Goal: Navigation & Orientation: Find specific page/section

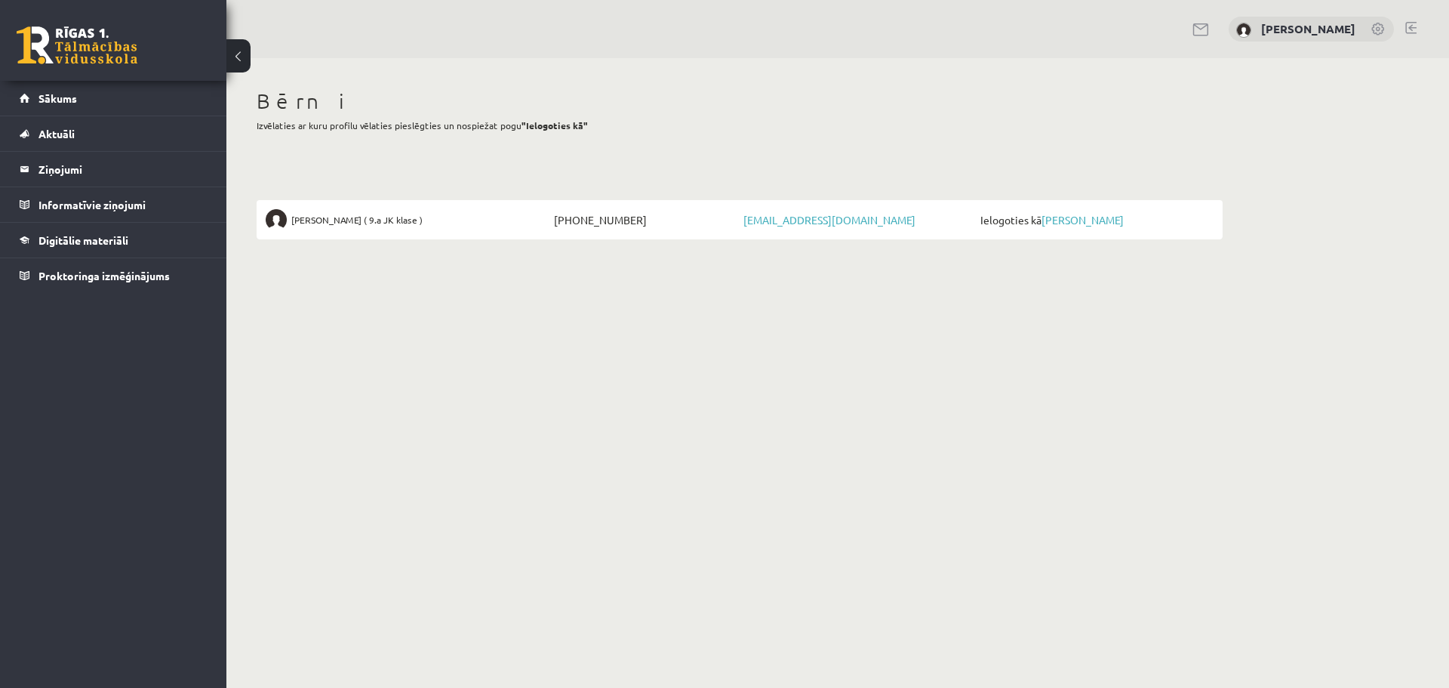
click at [445, 156] on div "Bērni Izvēlaties ar kuru profilu vēlaties pieslēgties un nospiežat pogu "Ielogo…" at bounding box center [739, 163] width 1026 height 211
click at [1085, 220] on link "[PERSON_NAME]" at bounding box center [1083, 220] width 82 height 14
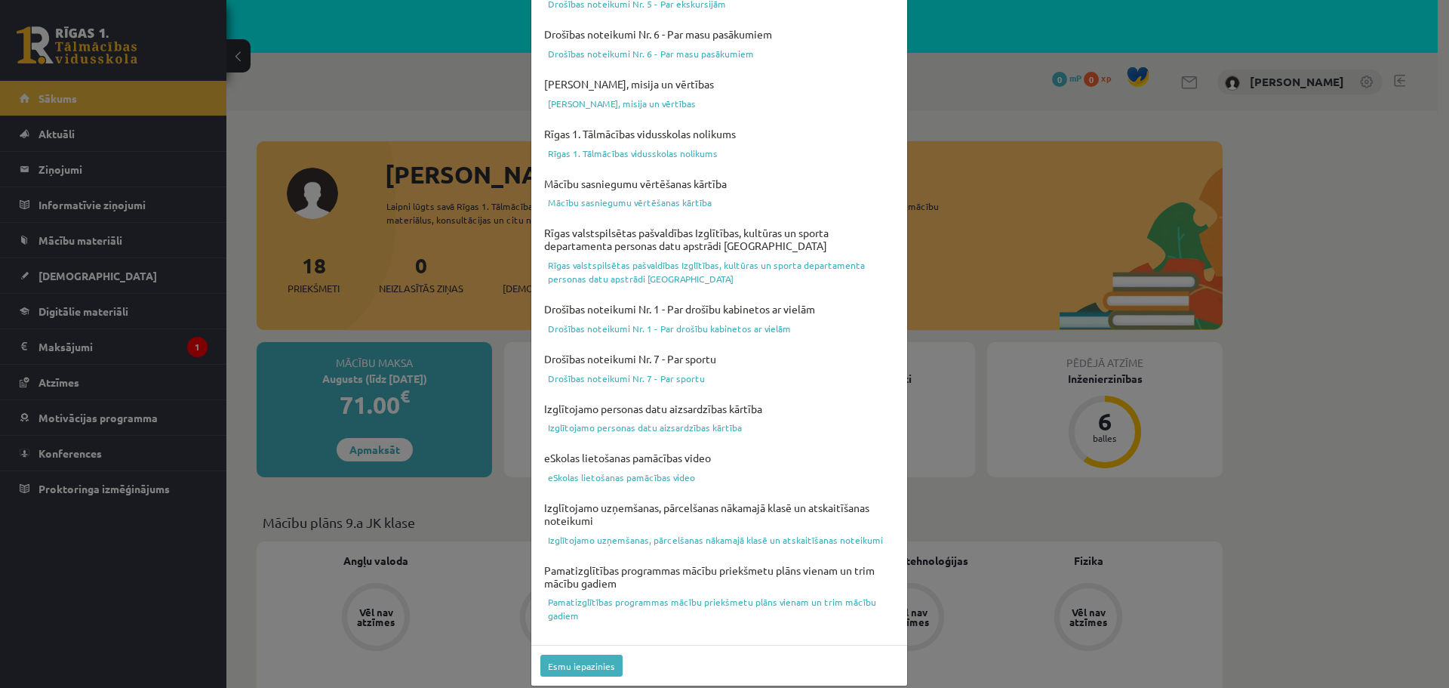
scroll to position [400, 0]
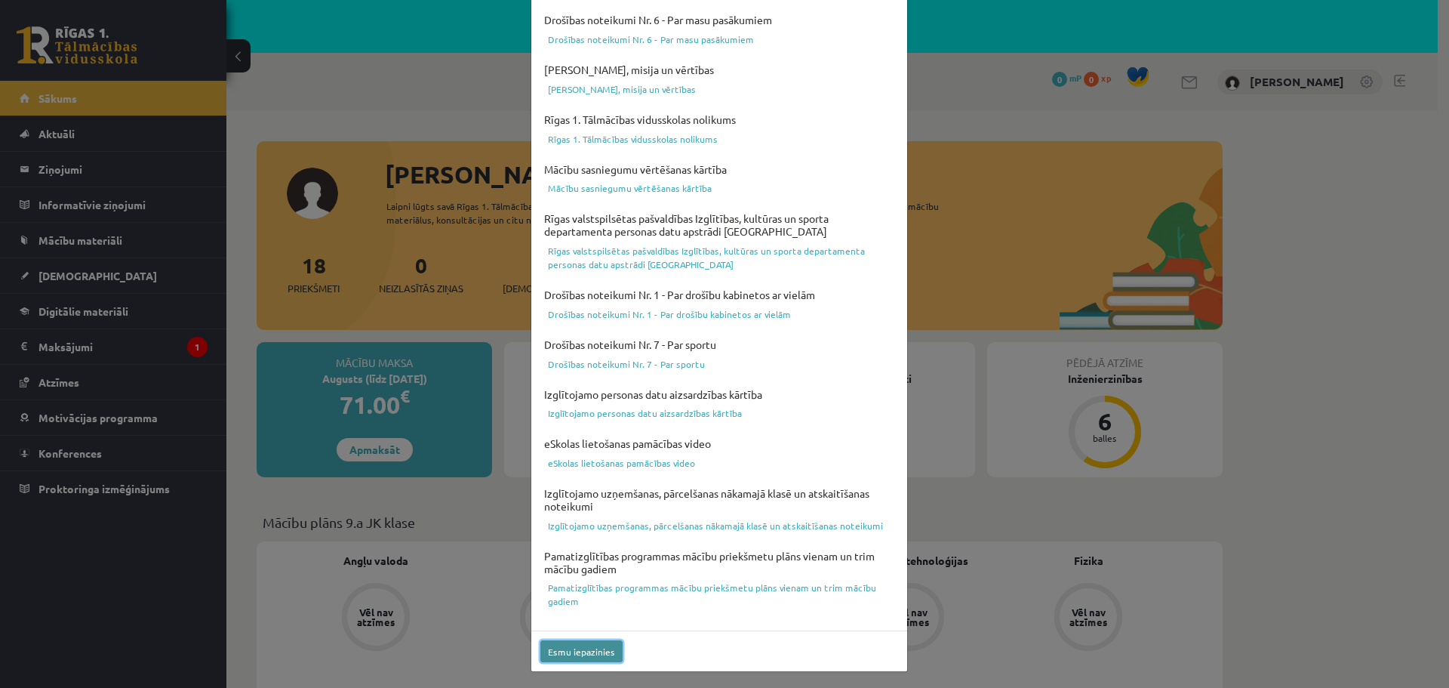
click at [577, 652] on button "Esmu iepazinies" at bounding box center [581, 651] width 82 height 22
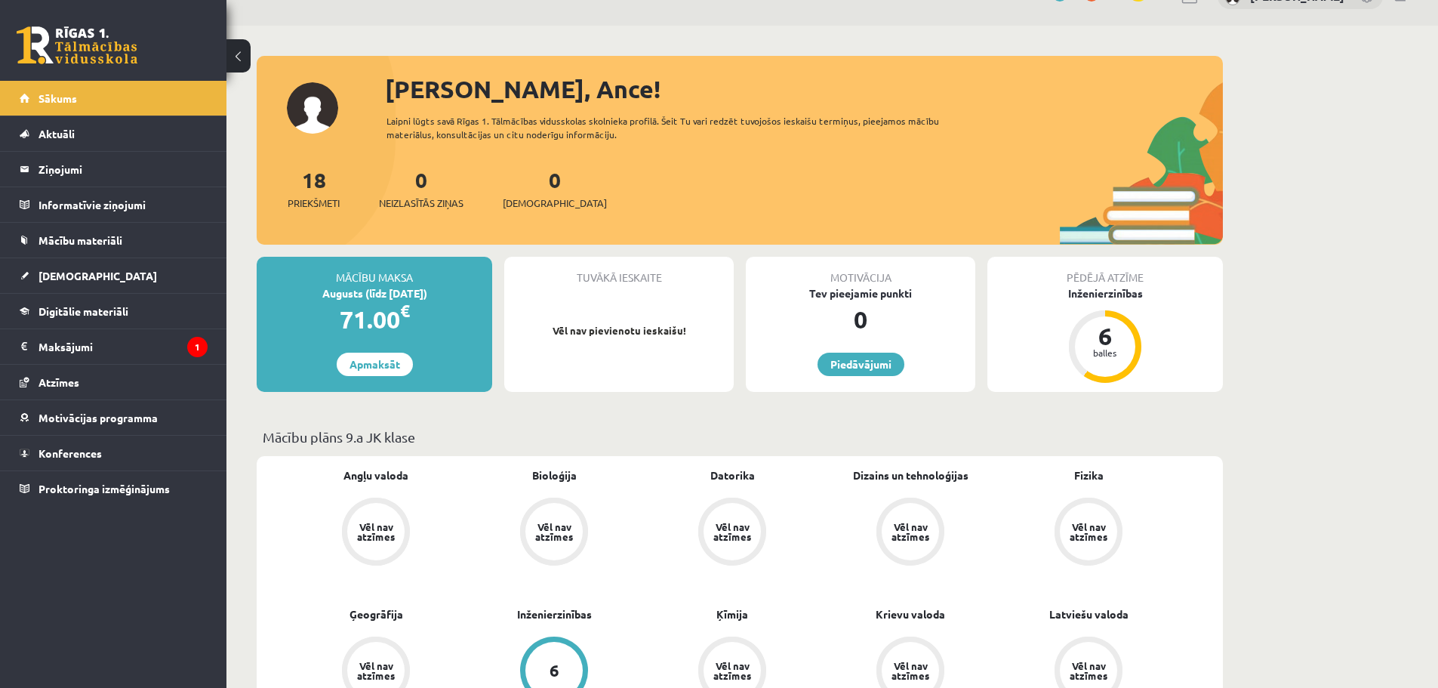
scroll to position [79, 0]
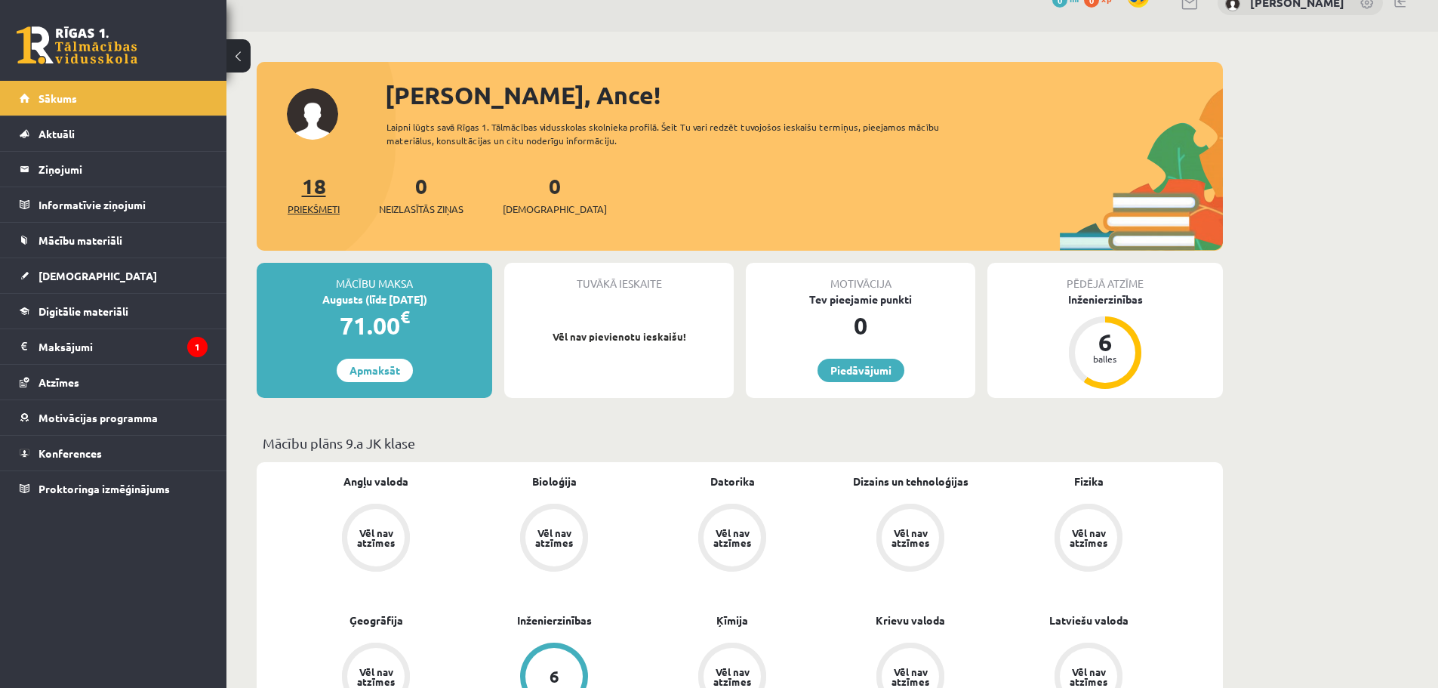
click at [307, 208] on span "Priekšmeti" at bounding box center [314, 209] width 52 height 15
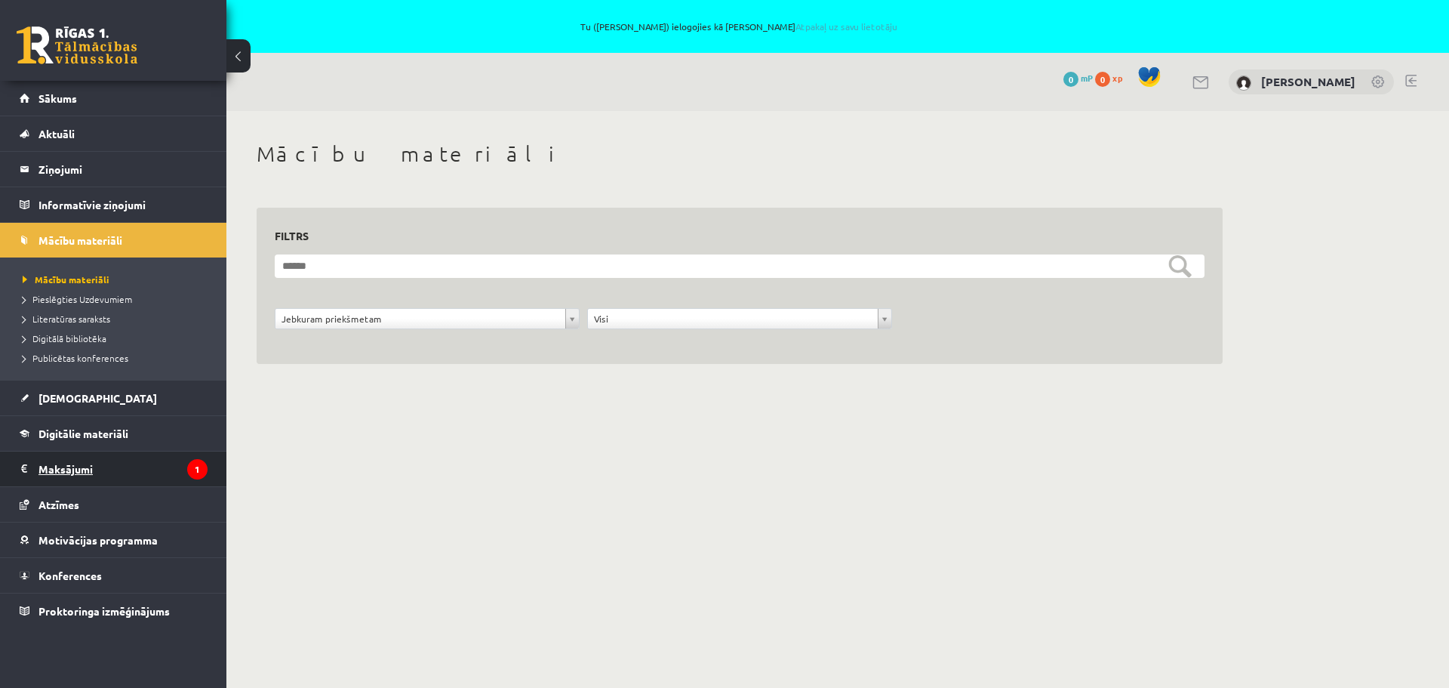
click at [78, 464] on legend "Maksājumi 1" at bounding box center [122, 468] width 169 height 35
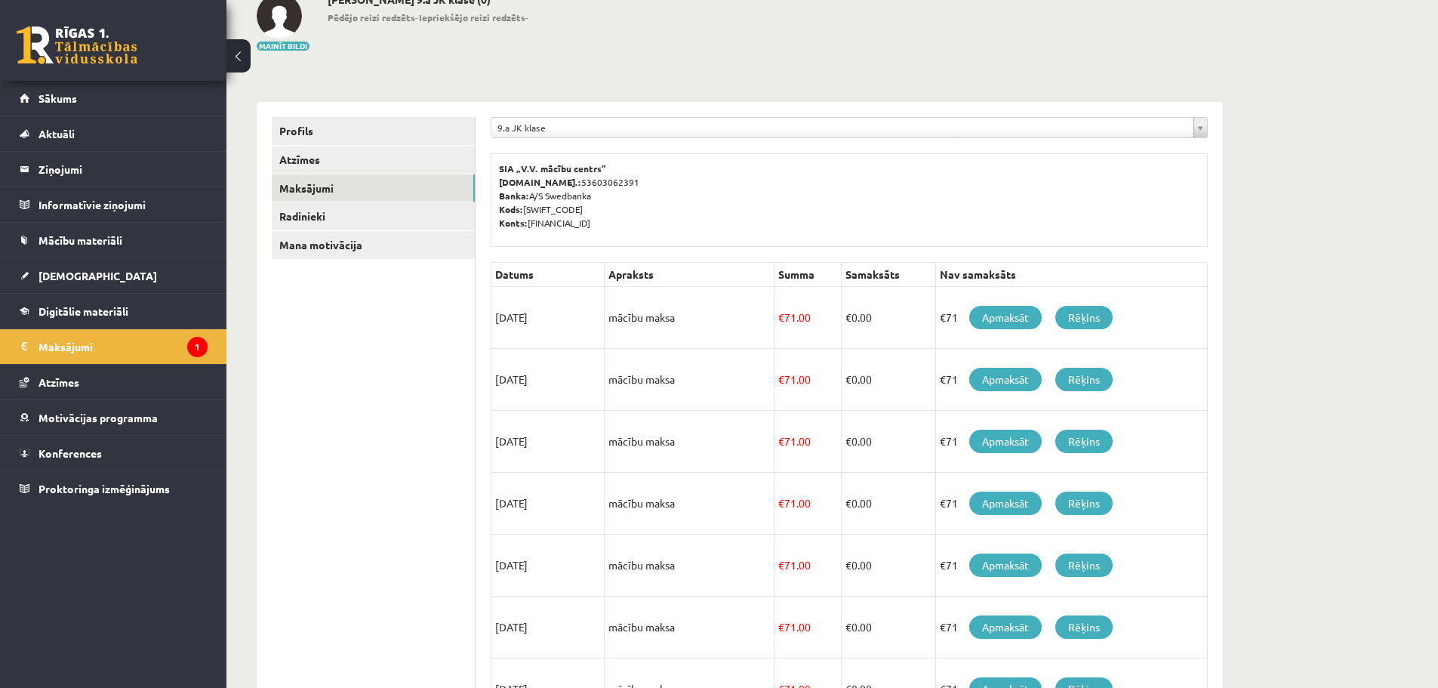
scroll to position [226, 0]
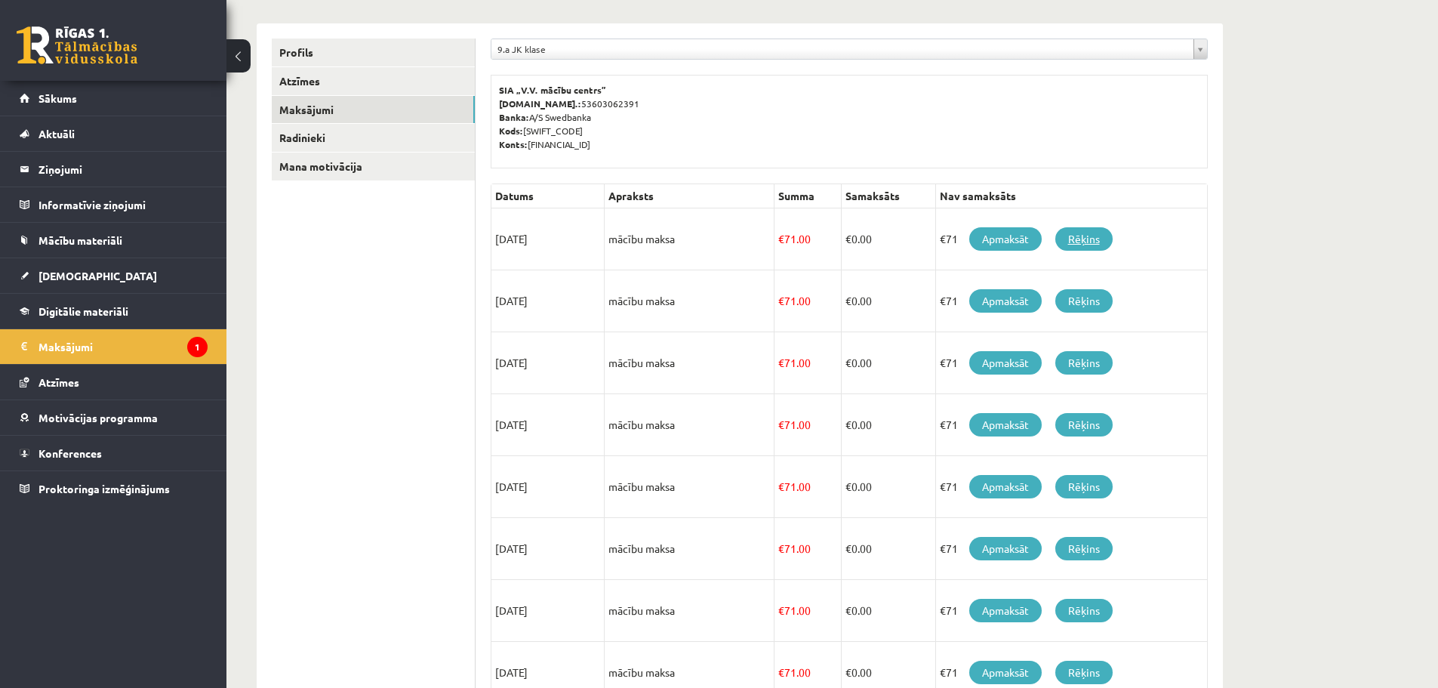
click at [1080, 239] on link "Rēķins" at bounding box center [1083, 238] width 57 height 23
click at [354, 474] on ul "Profils Atzīmes Maksājumi Radinieki Mana motivācija" at bounding box center [374, 463] width 204 height 851
click at [68, 488] on span "Proktoringa izmēģinājums" at bounding box center [103, 489] width 131 height 14
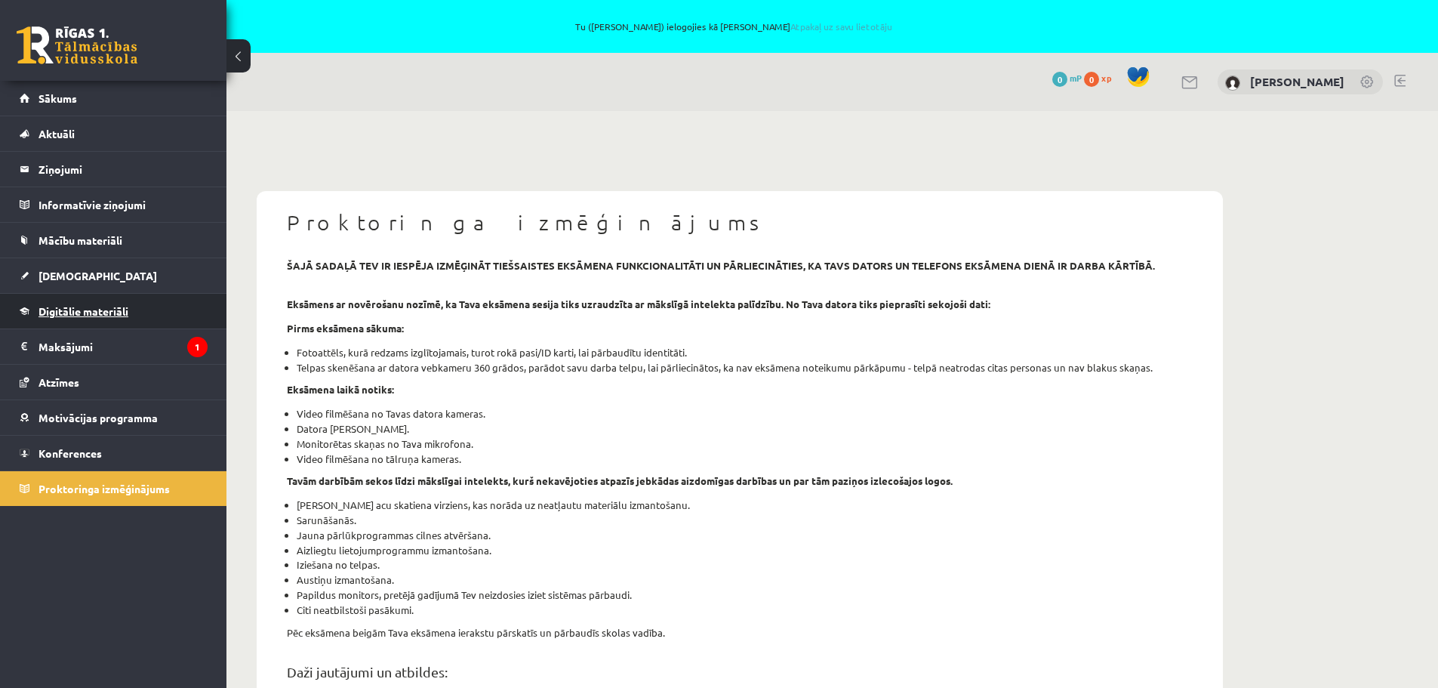
click at [54, 308] on span "Digitālie materiāli" at bounding box center [83, 311] width 90 height 14
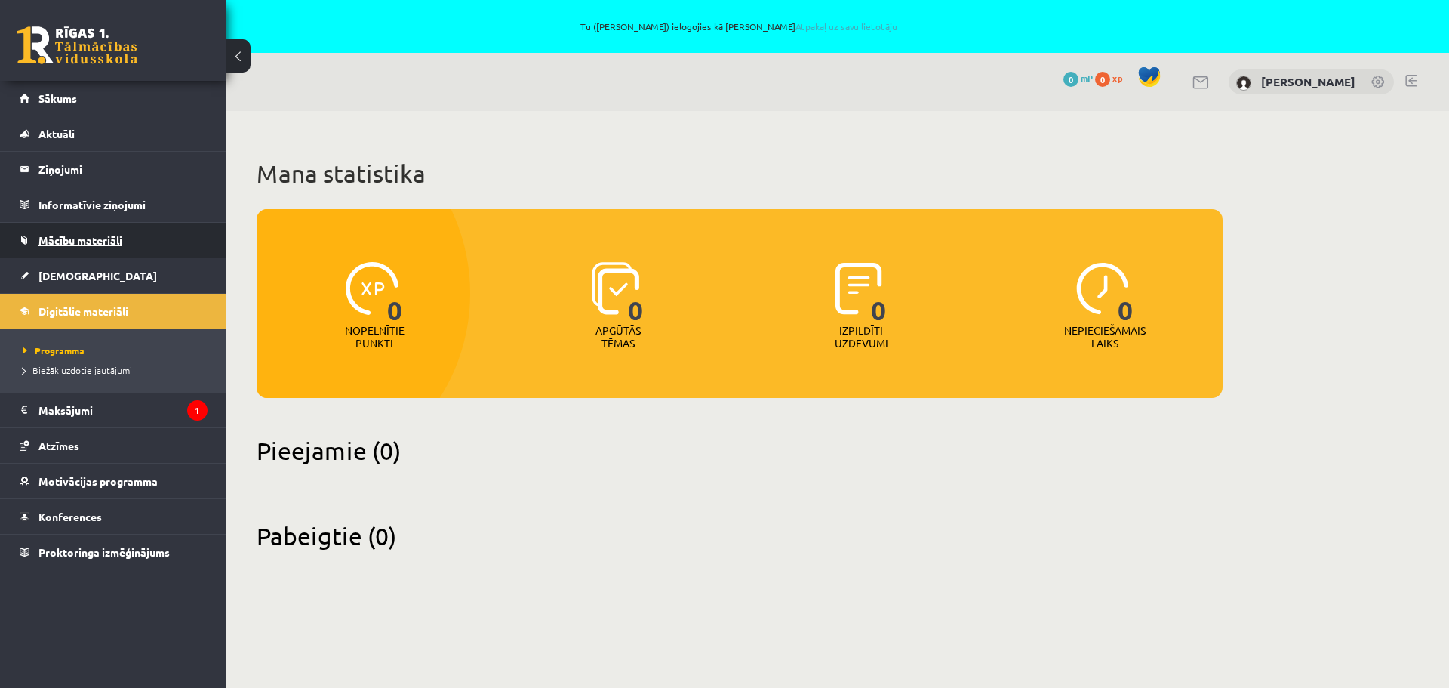
click at [43, 241] on span "Mācību materiāli" at bounding box center [80, 240] width 84 height 14
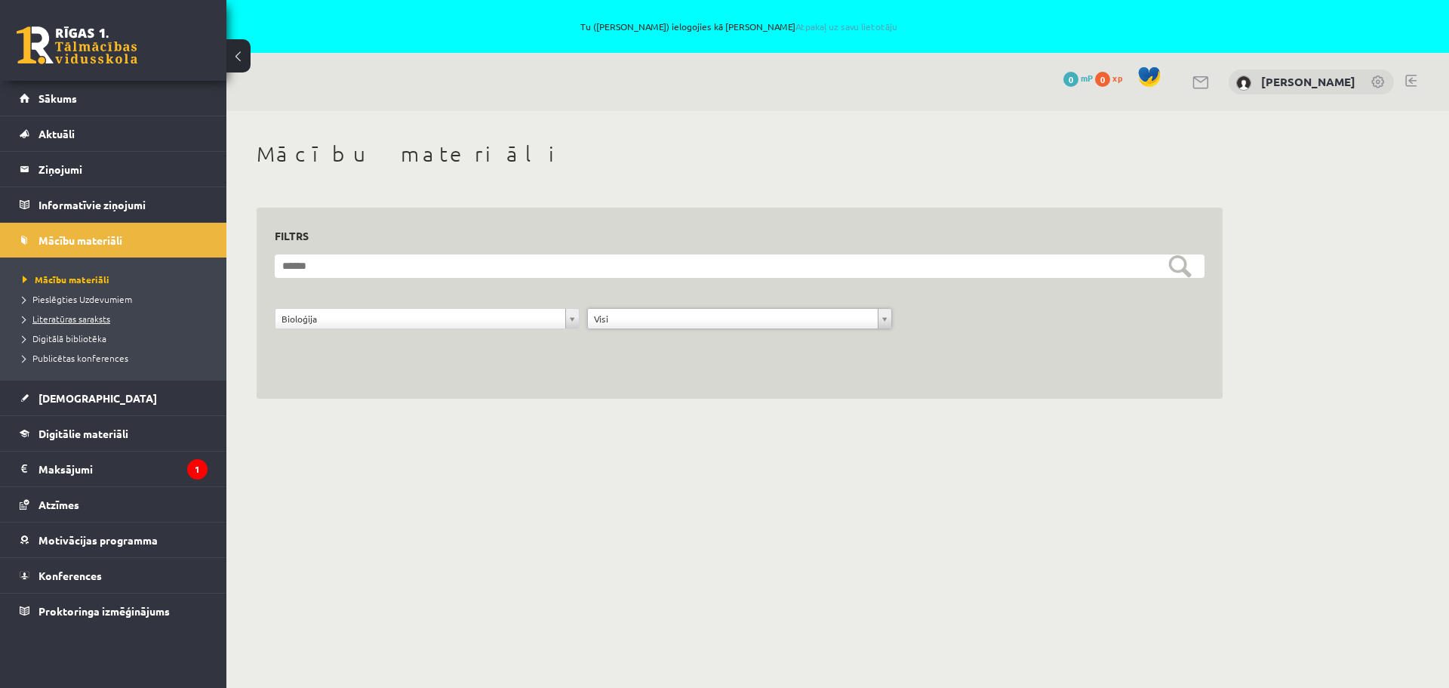
click at [42, 318] on span "Literatūras saraksts" at bounding box center [67, 318] width 88 height 12
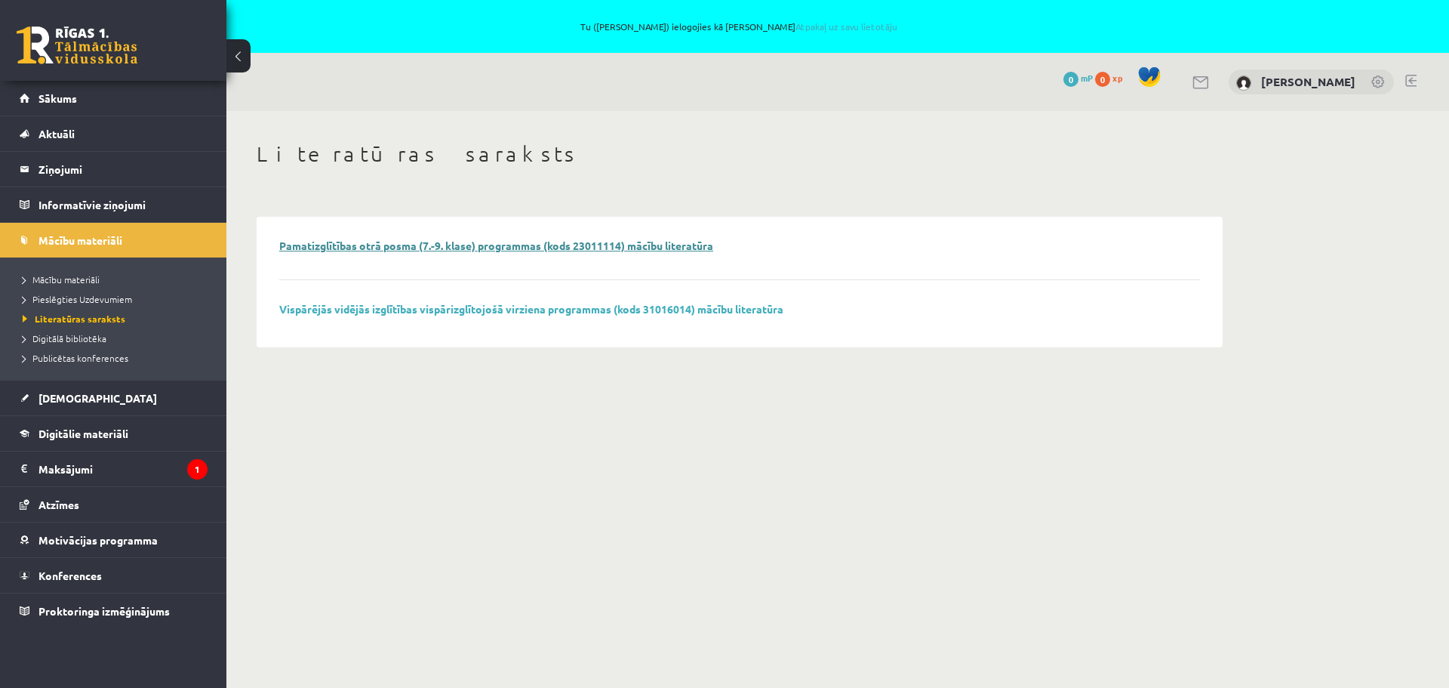
click at [677, 242] on link "Pamatizglītības otrā posma (7.-9. klase) programmas (kods 23011114) mācību lite…" at bounding box center [496, 246] width 434 height 14
click at [62, 128] on span "Aktuāli" at bounding box center [56, 134] width 36 height 14
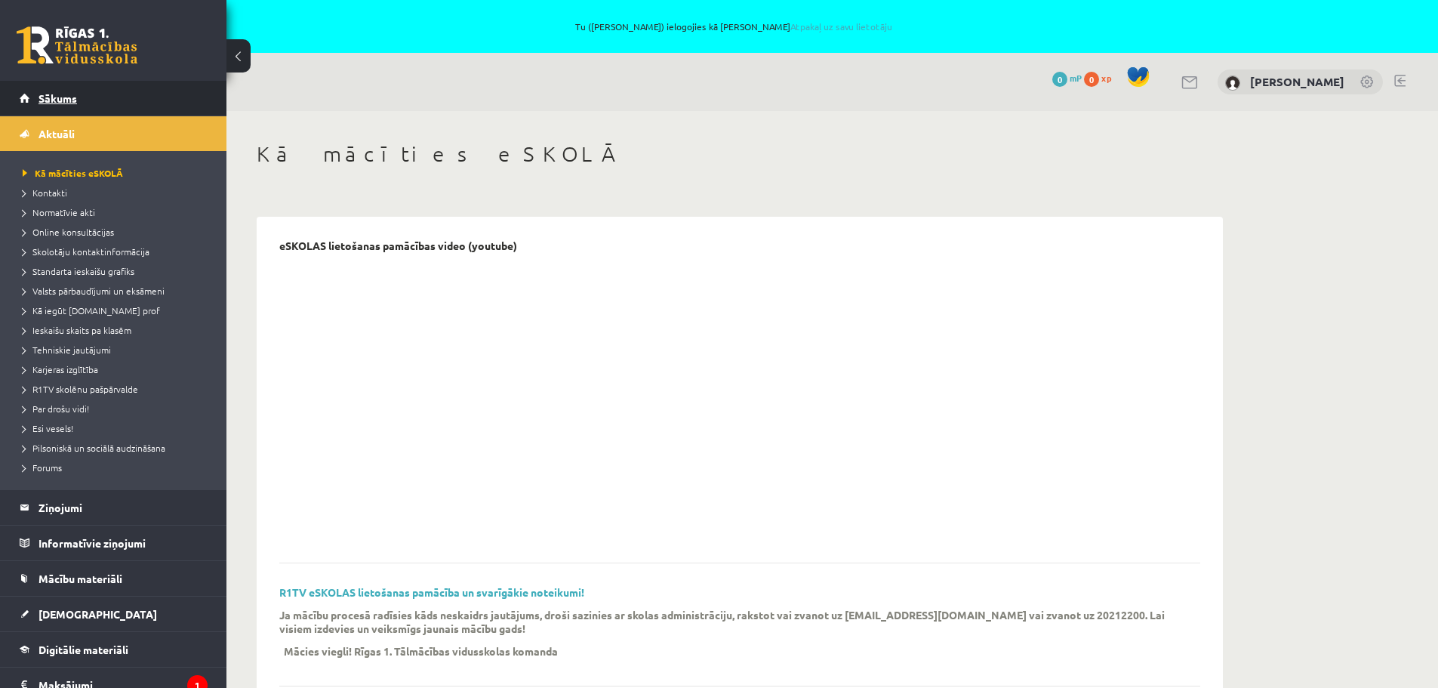
click at [51, 95] on span "Sākums" at bounding box center [57, 98] width 38 height 14
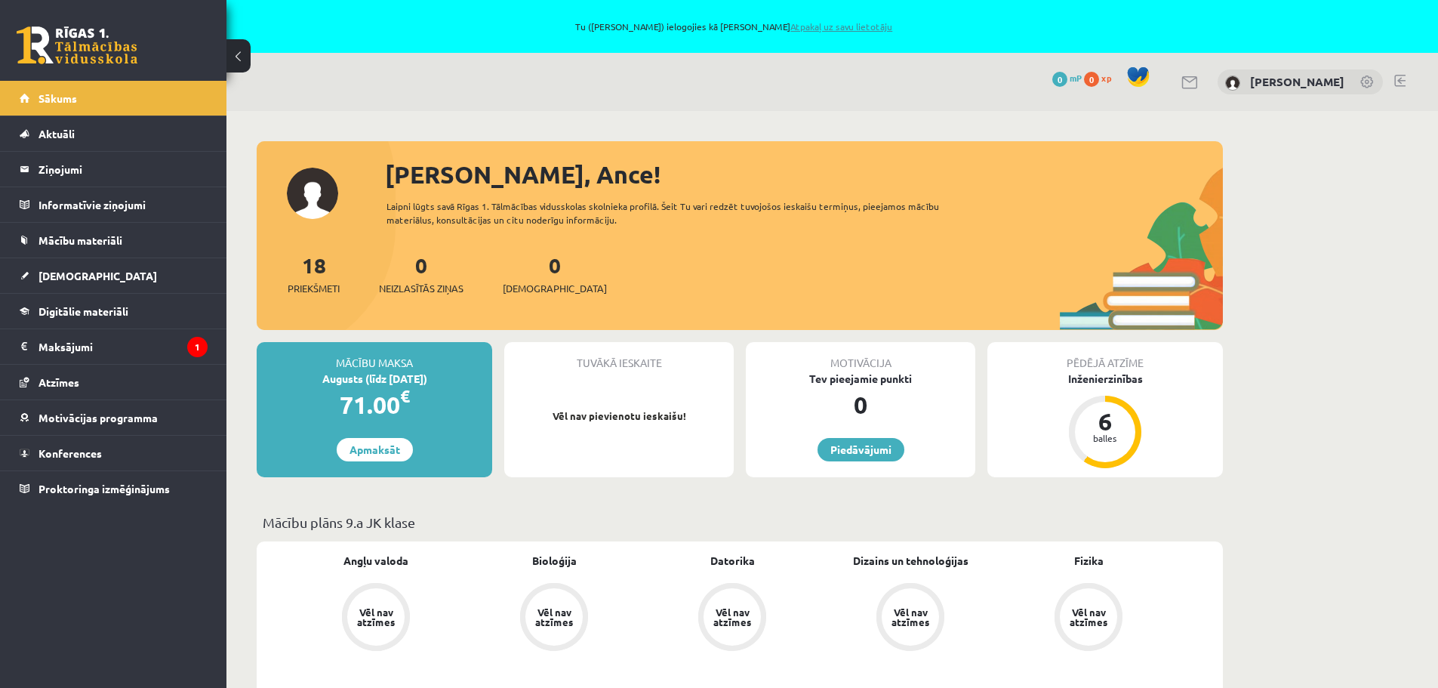
click at [810, 26] on link "Atpakaļ uz savu lietotāju" at bounding box center [841, 26] width 102 height 12
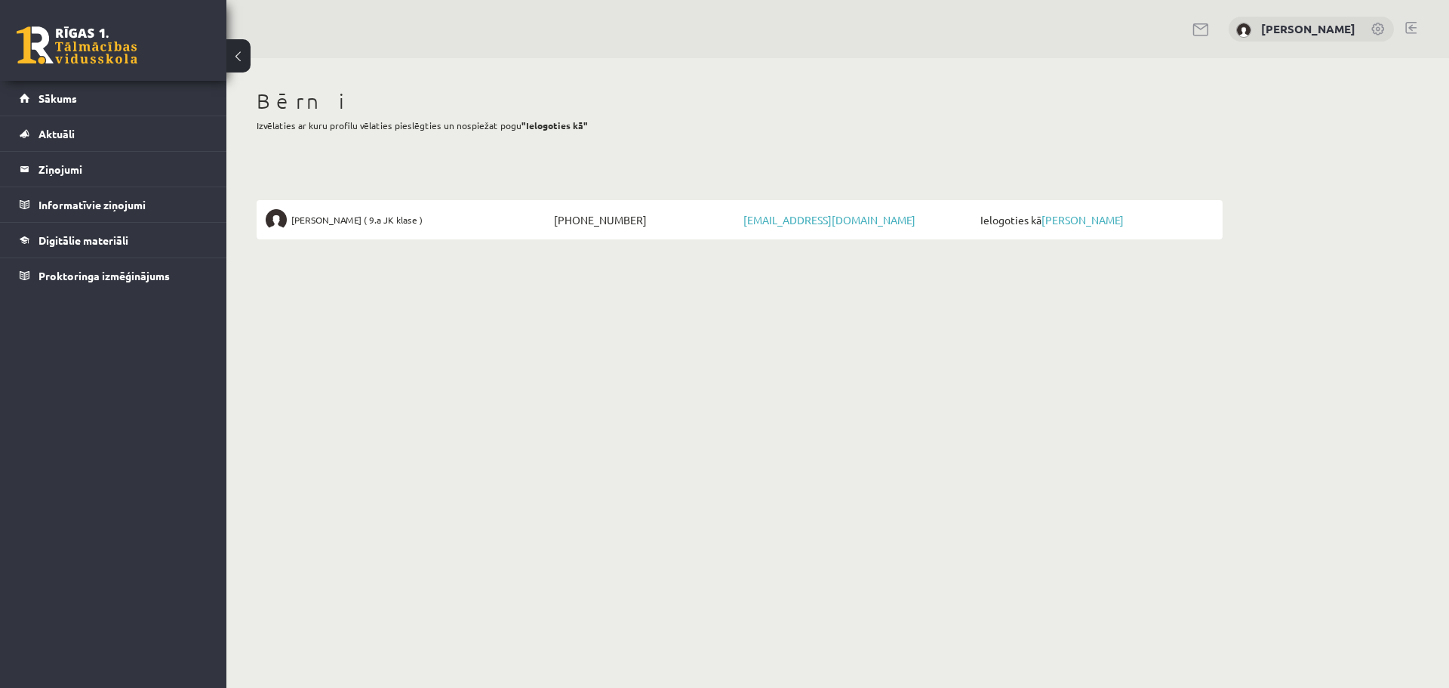
click at [1413, 23] on link at bounding box center [1410, 28] width 11 height 12
